Goal: Complete application form: Complete application form

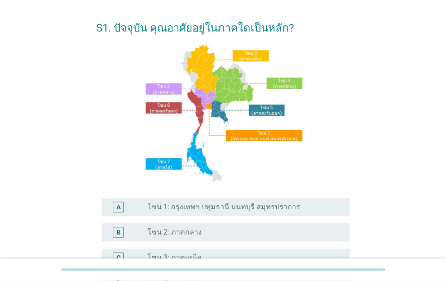
scroll to position [45, 0]
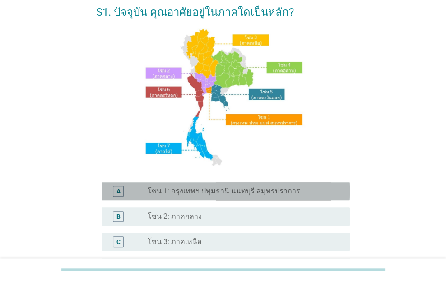
click at [306, 187] on div "radio_button_unchecked โซน 1: กรุงเทพฯ ปทุมธานี นนทบุรี สมุทรปราการ" at bounding box center [242, 191] width 188 height 9
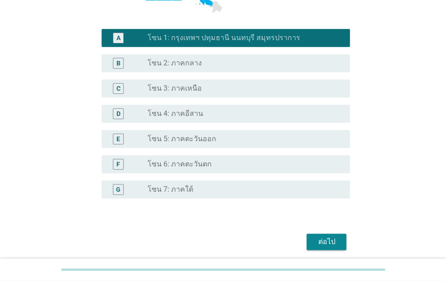
scroll to position [226, 0]
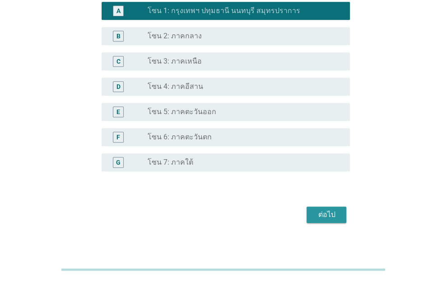
click at [329, 215] on div "ต่อไป" at bounding box center [326, 215] width 25 height 11
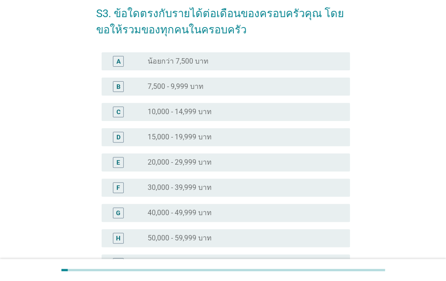
scroll to position [90, 0]
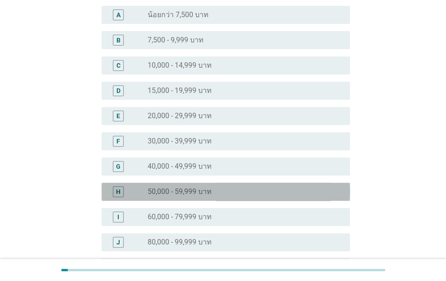
click at [159, 191] on label "50,000 - 59,999 บาท" at bounding box center [180, 191] width 64 height 9
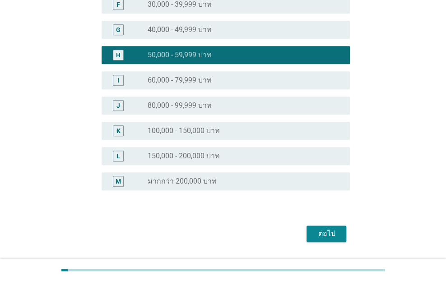
scroll to position [252, 0]
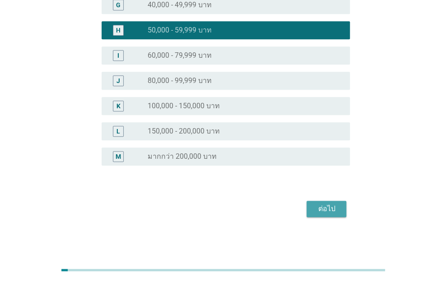
click at [329, 209] on div "ต่อไป" at bounding box center [326, 209] width 25 height 11
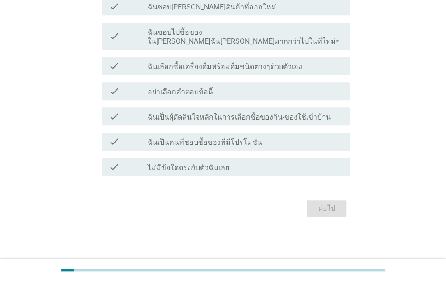
scroll to position [0, 0]
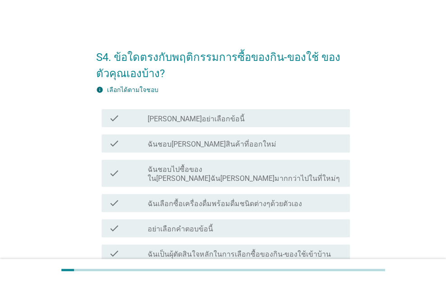
click at [234, 145] on div "check_box_outline_blank ฉันชอบ[PERSON_NAME]สินค้าที่ออกใหม่" at bounding box center [245, 143] width 195 height 11
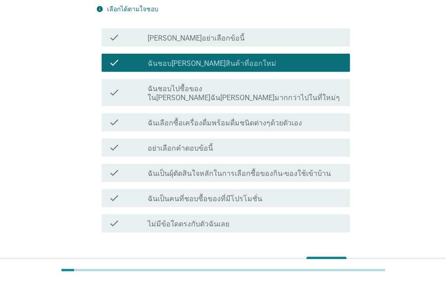
scroll to position [90, 0]
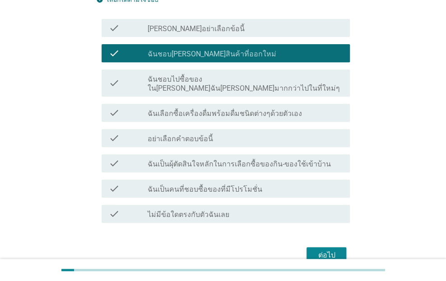
click at [220, 109] on label "ฉันเลือกซื้อเครื่องดื่มพร้อมดื่มชนิดต่างๆด้วยตัวเอง" at bounding box center [225, 113] width 154 height 9
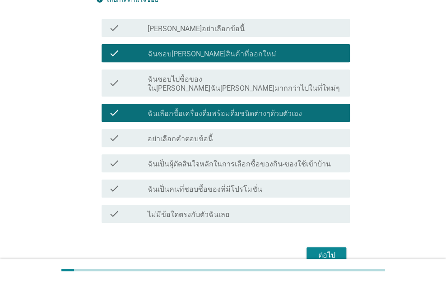
click at [215, 81] on label "ฉันชอบไปซื้อของใน[PERSON_NAME]ฉัน[PERSON_NAME]มากกว่าไปในที่ใหม่ๆ" at bounding box center [245, 84] width 195 height 18
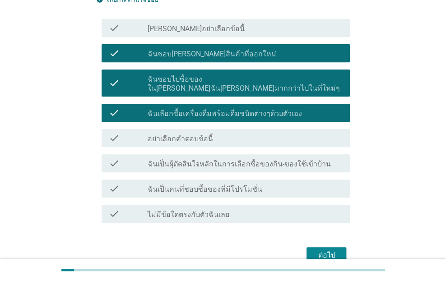
click at [187, 185] on label "ฉันเป็นคนที่ชอบซื้อของที่มีโปรโมชั่น" at bounding box center [205, 189] width 115 height 9
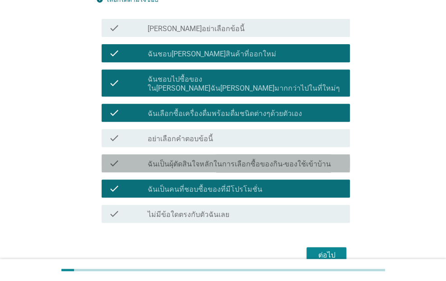
click at [322, 158] on div "check_box_outline_blank ฉันเป็นผุ้ตัดสินใจหลักในการเลือกซื้อของกิน-ของใช้เข้าบ้…" at bounding box center [245, 163] width 195 height 11
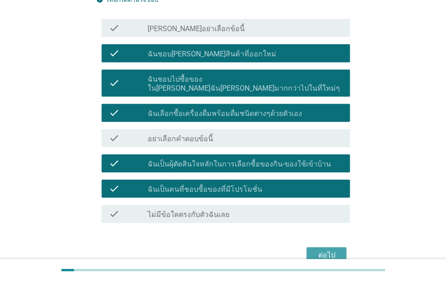
click at [325, 250] on div "ต่อไป" at bounding box center [326, 255] width 25 height 11
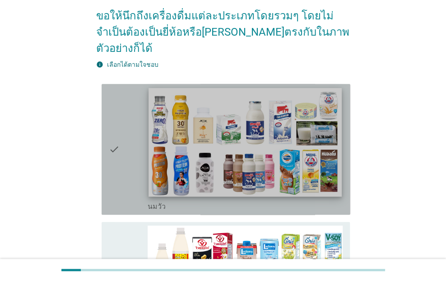
click at [242, 156] on img at bounding box center [245, 142] width 193 height 109
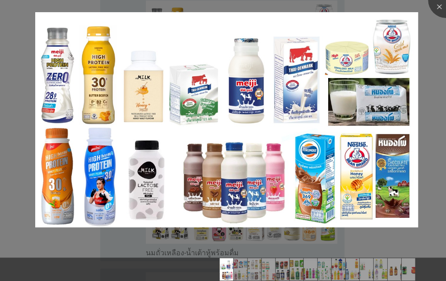
scroll to position [181, 0]
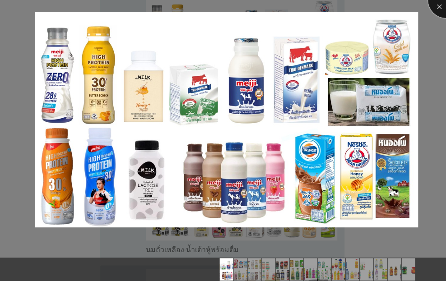
click at [439, 8] on div at bounding box center [446, 0] width 36 height 36
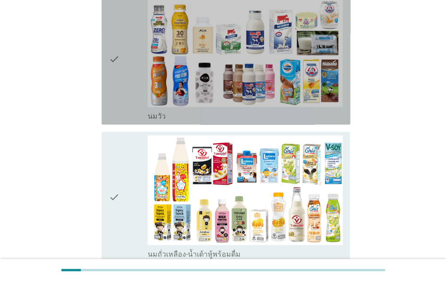
click at [210, 110] on div "check_box_outline_blank [PERSON_NAME]" at bounding box center [245, 115] width 195 height 11
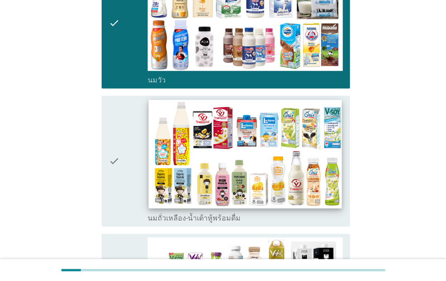
scroll to position [271, 0]
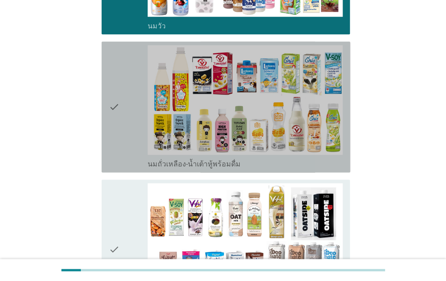
click at [126, 140] on div "check" at bounding box center [128, 107] width 39 height 124
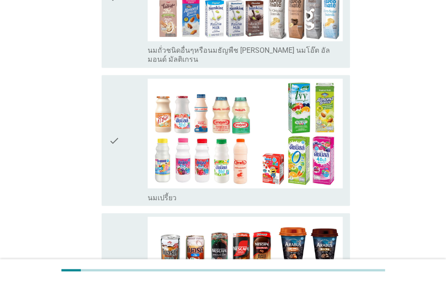
scroll to position [542, 0]
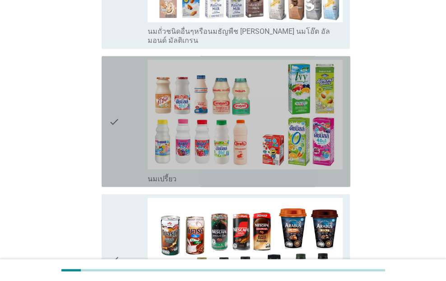
click at [119, 144] on div "check" at bounding box center [128, 122] width 39 height 124
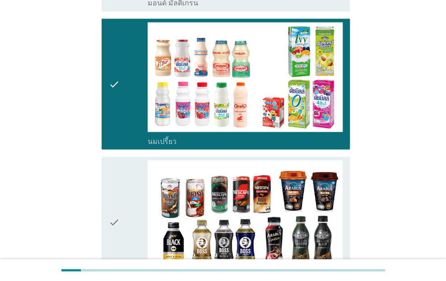
scroll to position [632, 0]
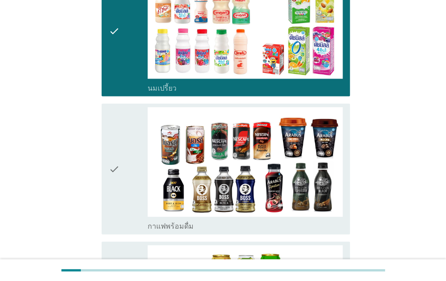
click at [124, 176] on div "check" at bounding box center [128, 169] width 39 height 124
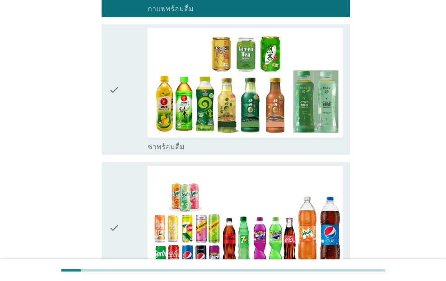
scroll to position [903, 0]
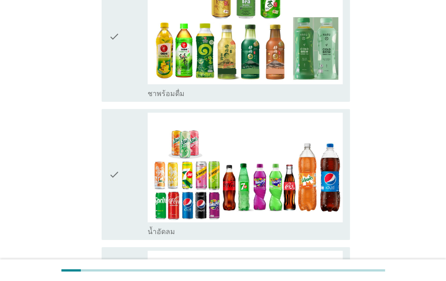
click at [123, 172] on div "check" at bounding box center [128, 175] width 39 height 124
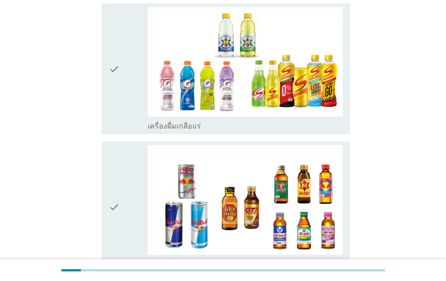
scroll to position [1716, 0]
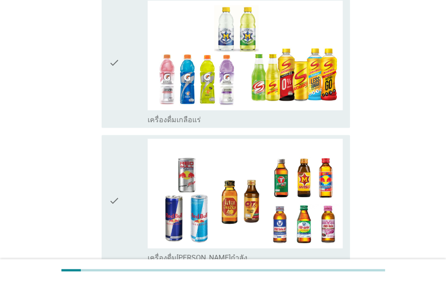
click at [124, 190] on div "check" at bounding box center [128, 201] width 39 height 124
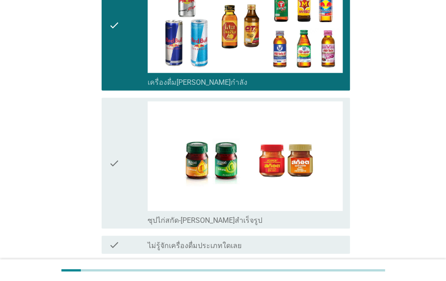
scroll to position [1897, 0]
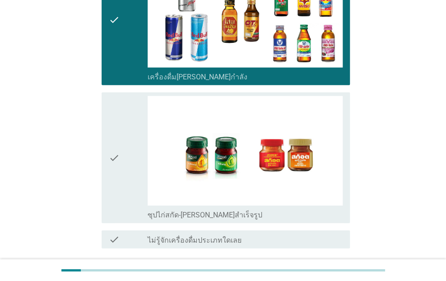
click at [336, 276] on div "ต่อไป" at bounding box center [326, 281] width 25 height 11
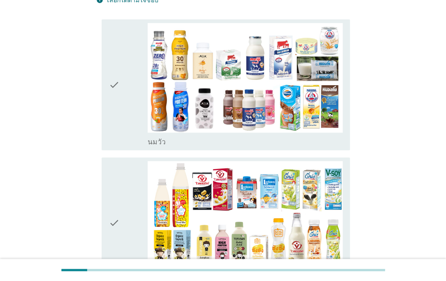
scroll to position [90, 0]
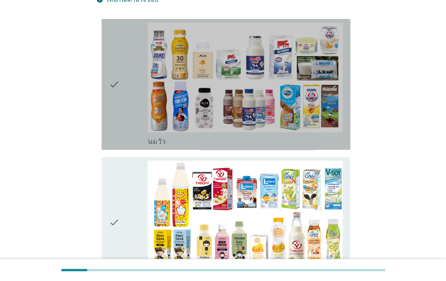
click at [114, 111] on icon "check" at bounding box center [114, 85] width 11 height 124
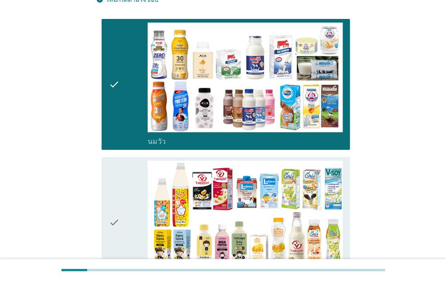
click at [120, 229] on div "check" at bounding box center [128, 223] width 39 height 124
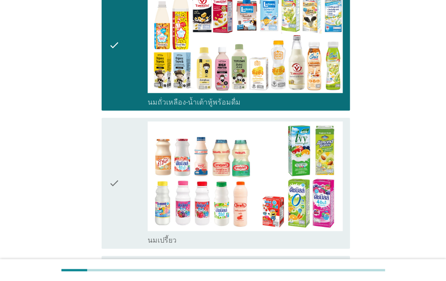
scroll to position [271, 0]
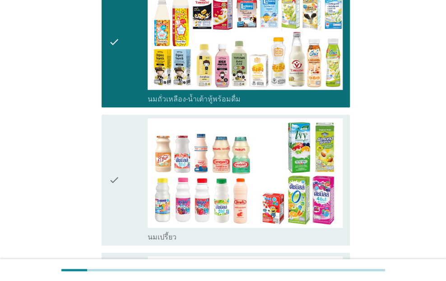
click at [122, 210] on div "check" at bounding box center [128, 180] width 39 height 124
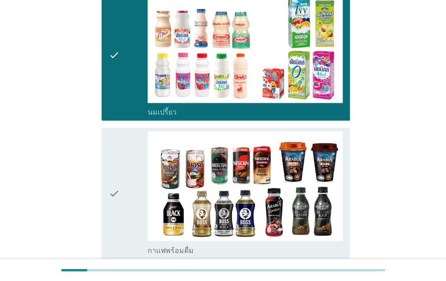
scroll to position [406, 0]
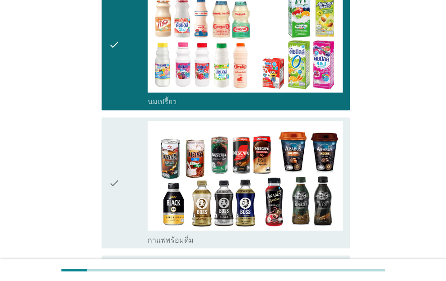
click at [122, 212] on div "check" at bounding box center [128, 183] width 39 height 124
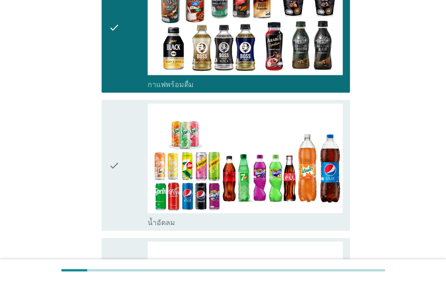
scroll to position [587, 0]
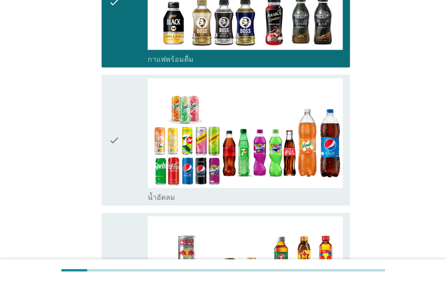
click at [129, 171] on div "check" at bounding box center [128, 141] width 39 height 124
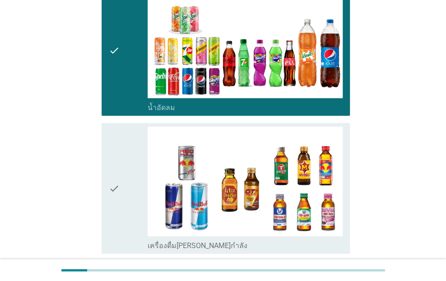
scroll to position [677, 0]
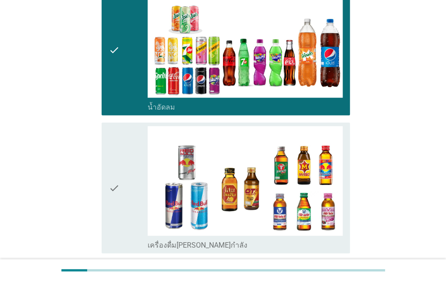
click at [123, 178] on div "check" at bounding box center [128, 188] width 39 height 124
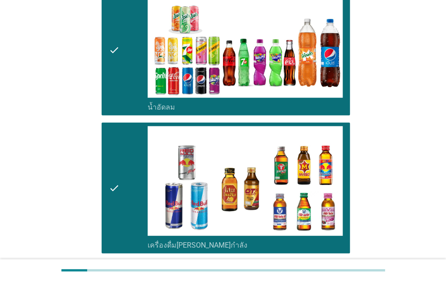
scroll to position [763, 0]
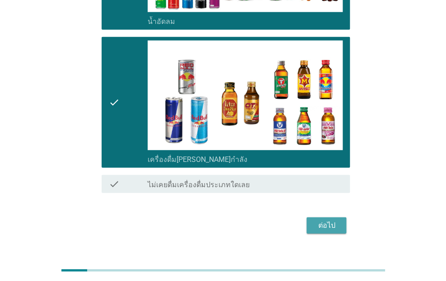
click at [333, 220] on div "ต่อไป" at bounding box center [326, 225] width 25 height 11
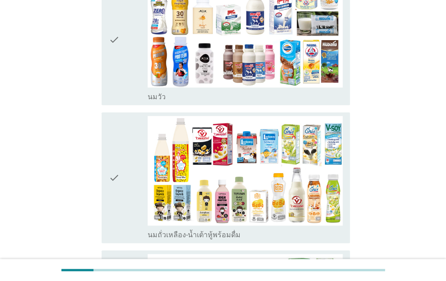
scroll to position [135, 0]
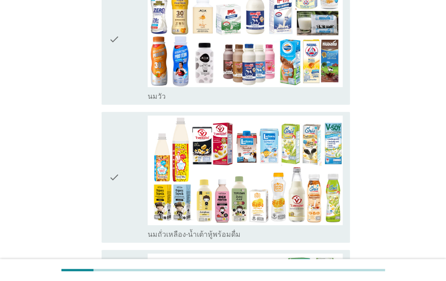
click at [135, 84] on div "check" at bounding box center [128, 39] width 39 height 124
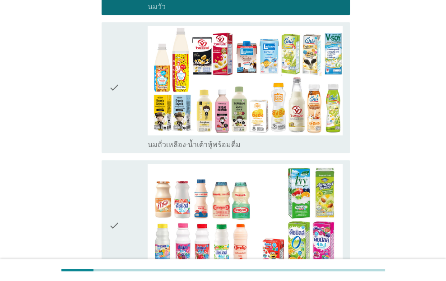
scroll to position [226, 0]
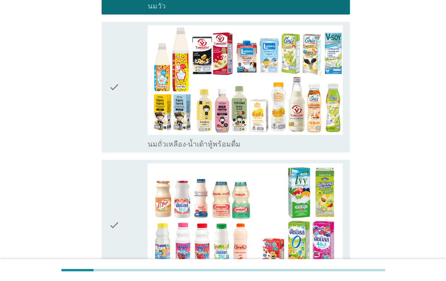
click at [133, 237] on div "check" at bounding box center [128, 225] width 39 height 124
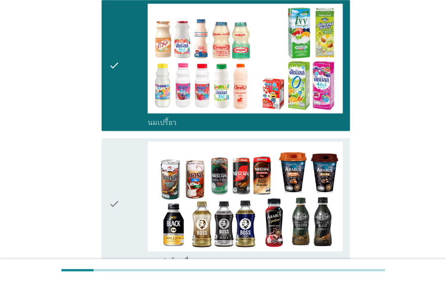
scroll to position [406, 0]
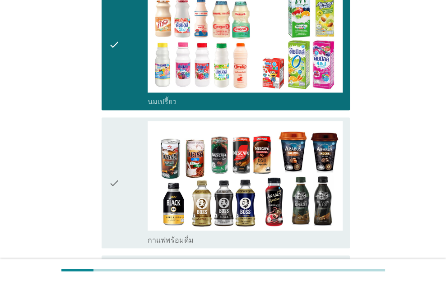
click at [129, 229] on div "check" at bounding box center [128, 183] width 39 height 124
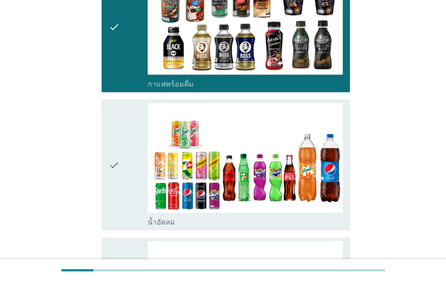
scroll to position [587, 0]
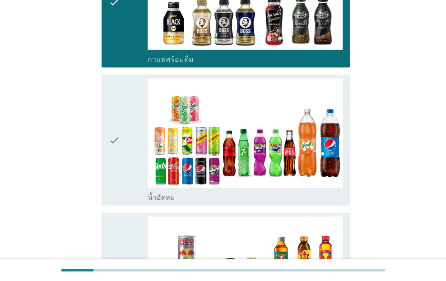
click at [128, 181] on div "check" at bounding box center [128, 141] width 39 height 124
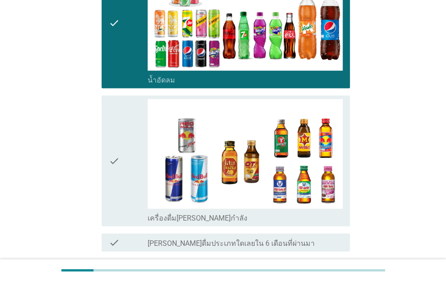
scroll to position [723, 0]
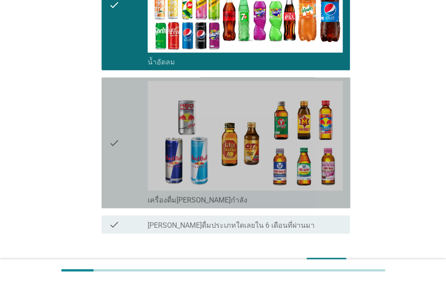
click at [125, 183] on div "check" at bounding box center [128, 143] width 39 height 124
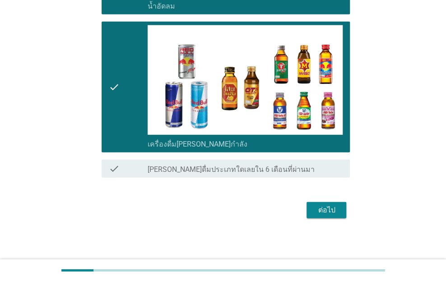
scroll to position [779, 0]
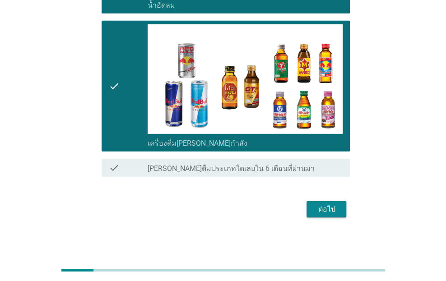
click at [336, 205] on div "ต่อไป" at bounding box center [326, 209] width 25 height 11
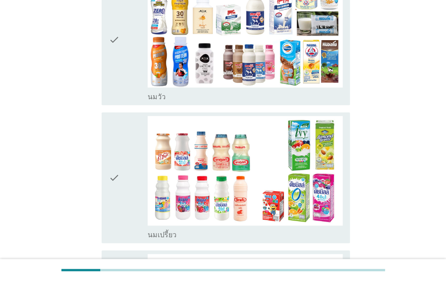
scroll to position [135, 0]
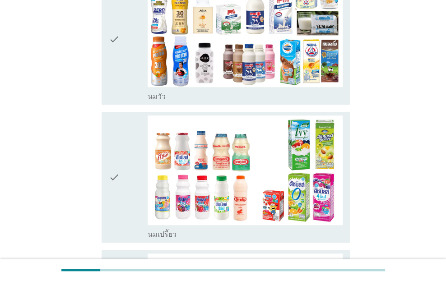
click at [131, 154] on div "check" at bounding box center [128, 178] width 39 height 124
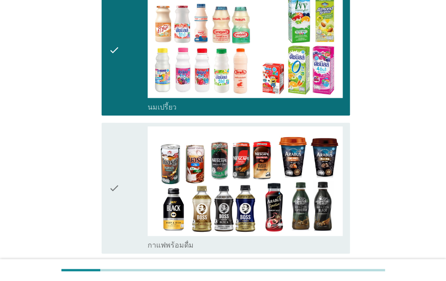
scroll to position [271, 0]
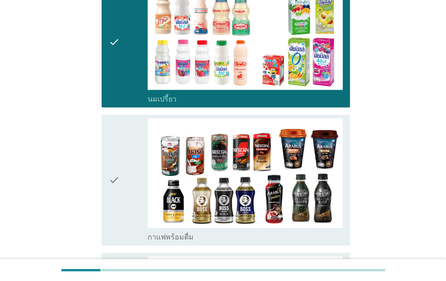
click at [134, 203] on div "check" at bounding box center [128, 180] width 39 height 124
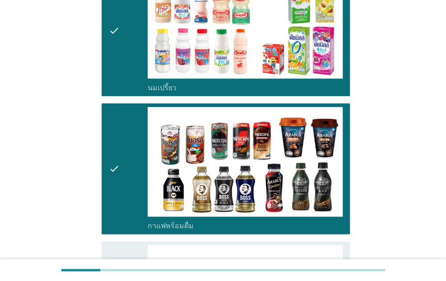
scroll to position [406, 0]
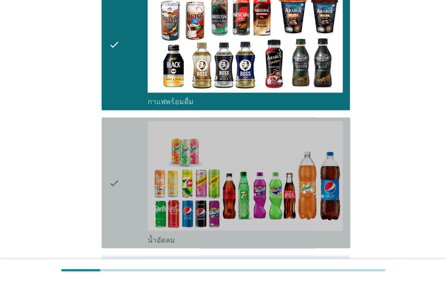
click at [133, 203] on div "check" at bounding box center [128, 183] width 39 height 124
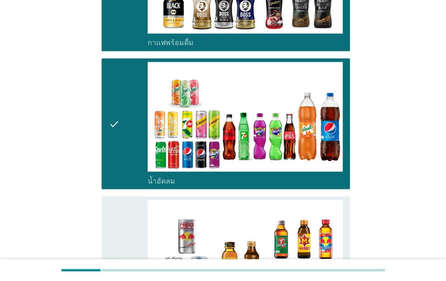
scroll to position [542, 0]
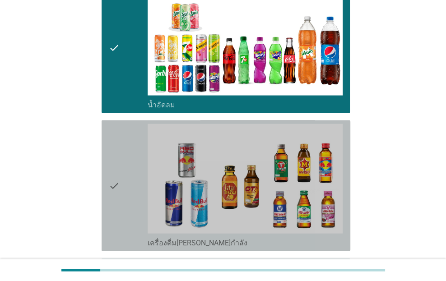
click at [131, 203] on div "check" at bounding box center [128, 186] width 39 height 124
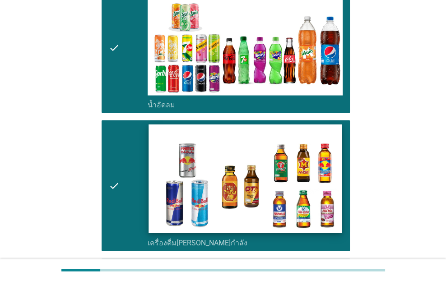
scroll to position [641, 0]
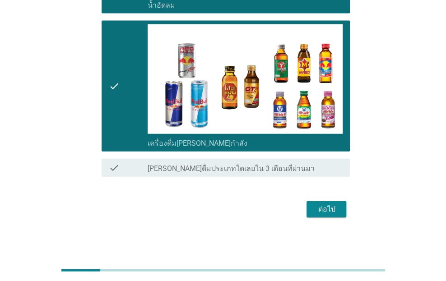
click at [333, 210] on div "ต่อไป" at bounding box center [326, 209] width 25 height 11
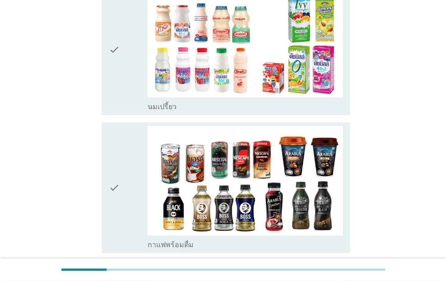
scroll to position [135, 0]
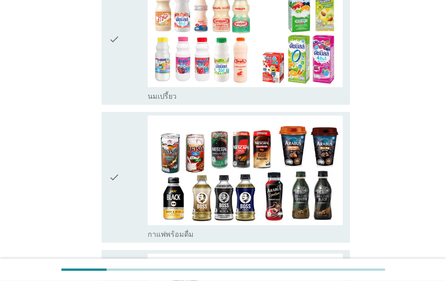
click at [126, 79] on div "check" at bounding box center [128, 39] width 39 height 124
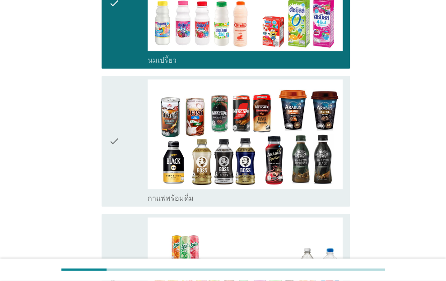
scroll to position [226, 0]
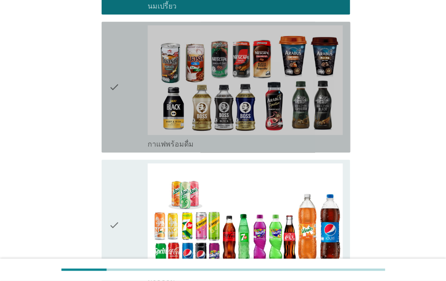
click at [125, 124] on div "check" at bounding box center [128, 87] width 39 height 124
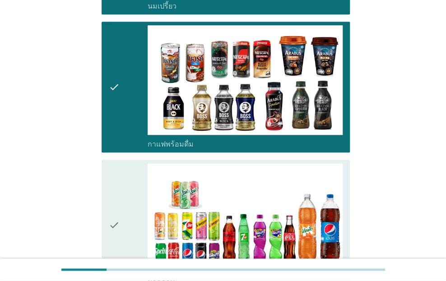
click at [126, 194] on div "check" at bounding box center [128, 225] width 39 height 124
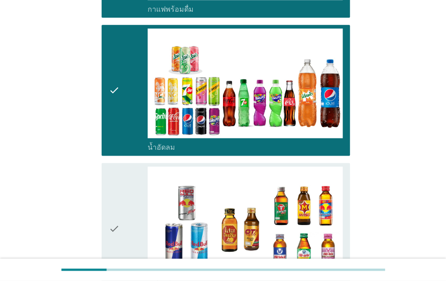
scroll to position [361, 0]
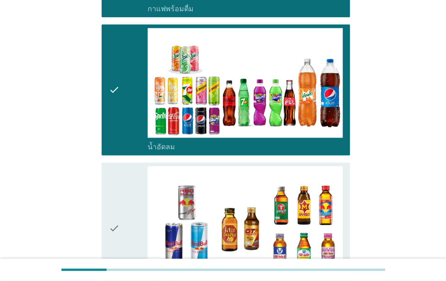
click at [126, 227] on div "check" at bounding box center [128, 228] width 39 height 124
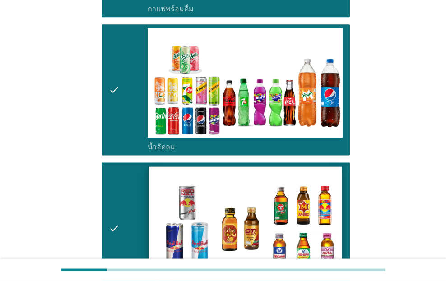
scroll to position [497, 0]
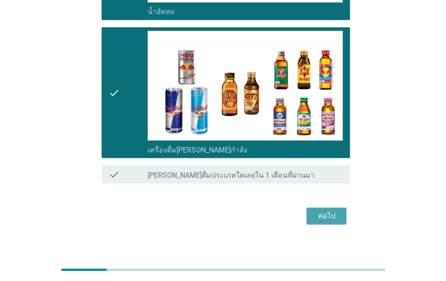
click at [316, 215] on div "ต่อไป" at bounding box center [326, 215] width 25 height 11
